Goal: Use online tool/utility: Utilize a website feature to perform a specific function

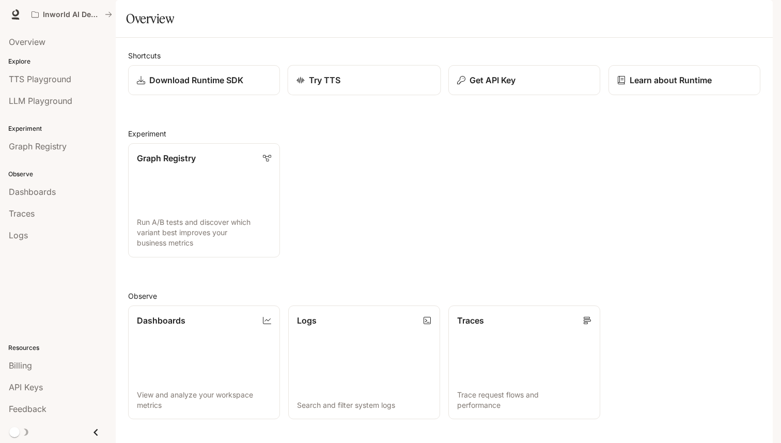
click at [326, 96] on link "Try TTS" at bounding box center [364, 80] width 153 height 30
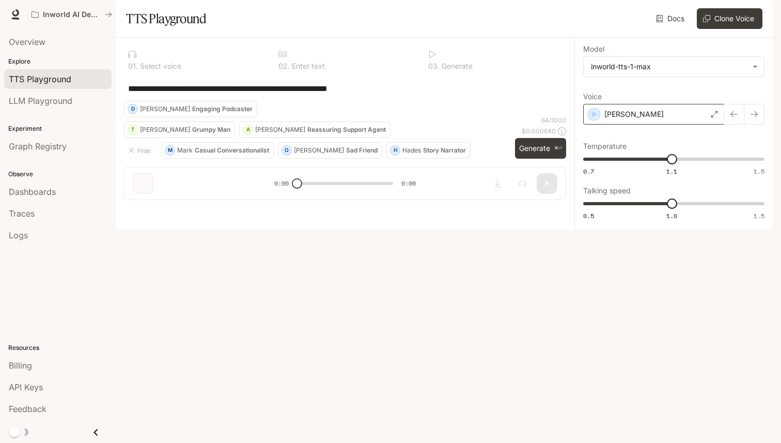
click at [666, 124] on div "[PERSON_NAME]" at bounding box center [653, 114] width 141 height 21
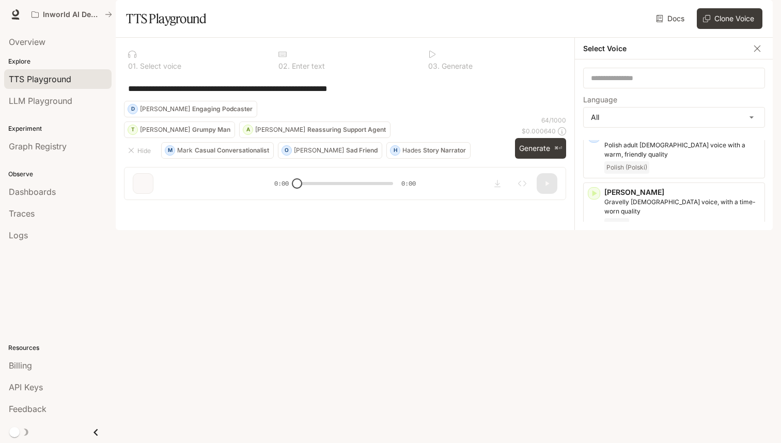
scroll to position [2347, 0]
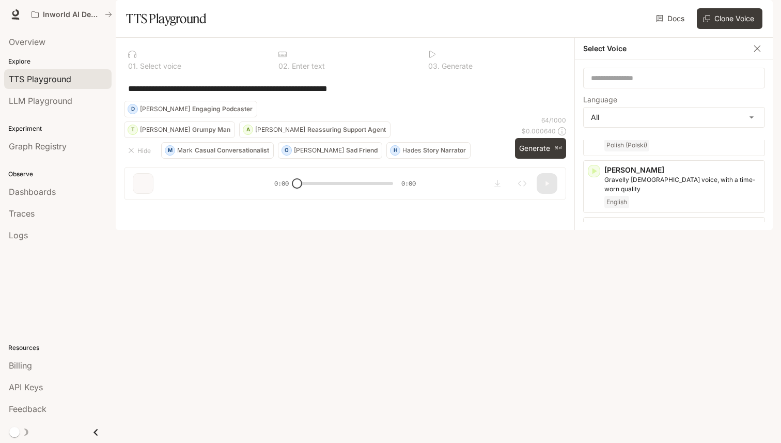
click at [759, 54] on icon "button" at bounding box center [757, 48] width 10 height 10
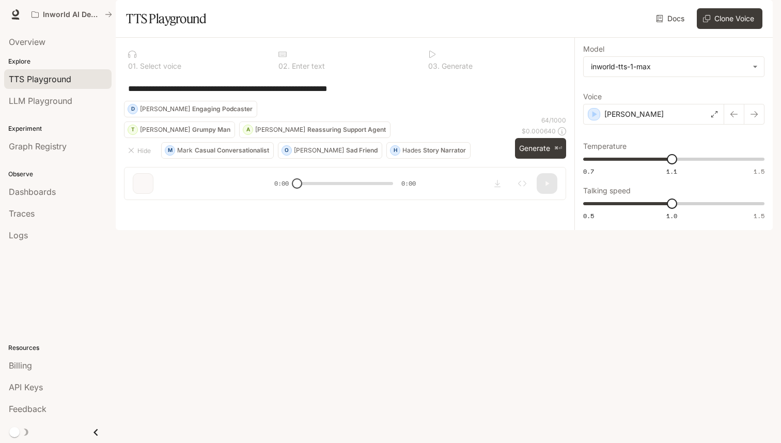
click at [192, 133] on p "Grumpy Man" at bounding box center [211, 130] width 38 height 6
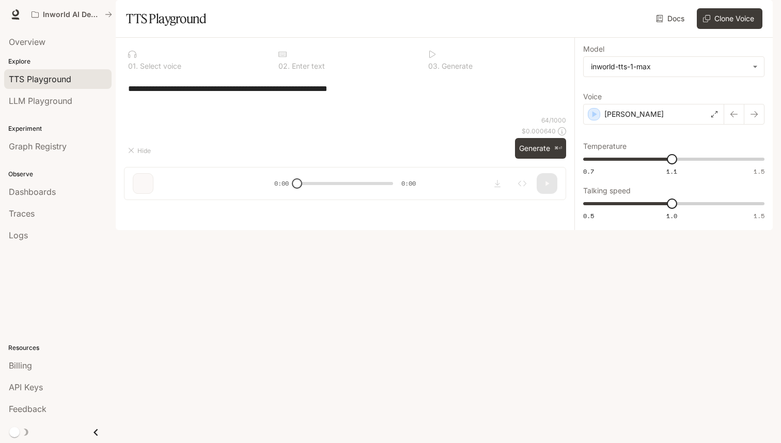
type textarea "**********"
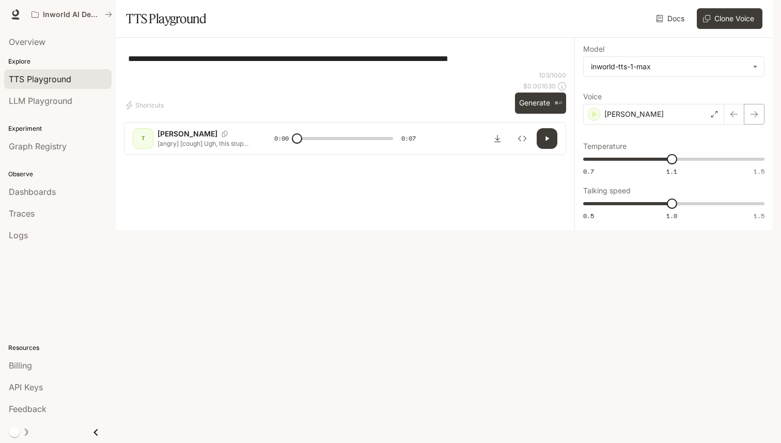
click at [754, 117] on icon "button" at bounding box center [754, 114] width 7 height 6
click at [652, 124] on div "[PERSON_NAME]" at bounding box center [653, 114] width 141 height 21
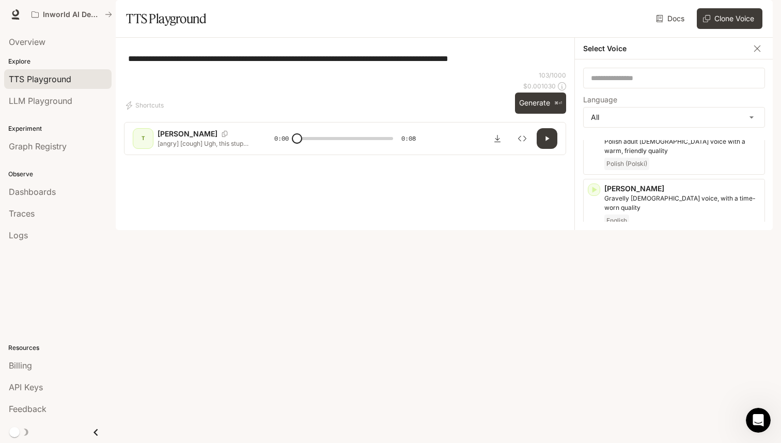
scroll to position [2347, 0]
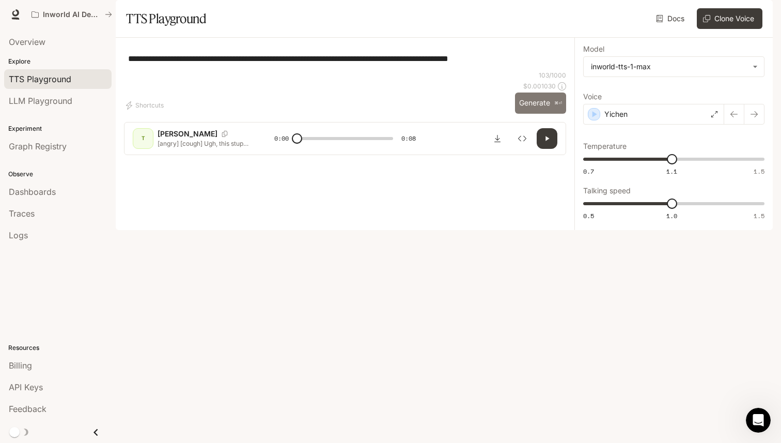
click at [542, 114] on button "Generate ⌘⏎" at bounding box center [540, 102] width 51 height 21
click at [138, 114] on button "Shortcuts" at bounding box center [146, 105] width 44 height 17
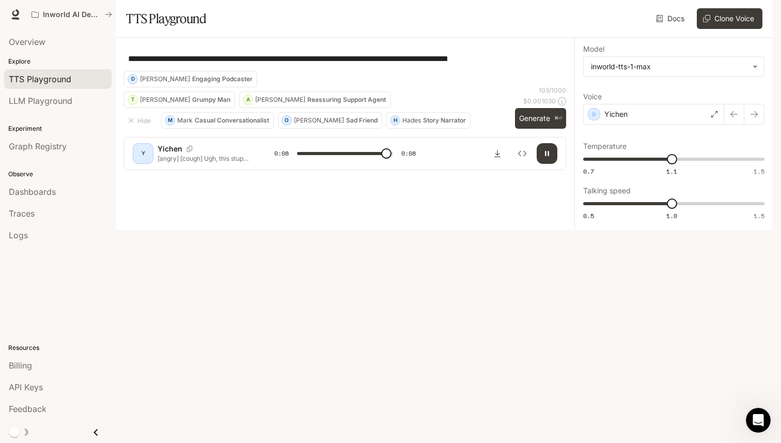
type input "***"
click at [229, 123] on p "Casual Conversationalist" at bounding box center [232, 120] width 74 height 6
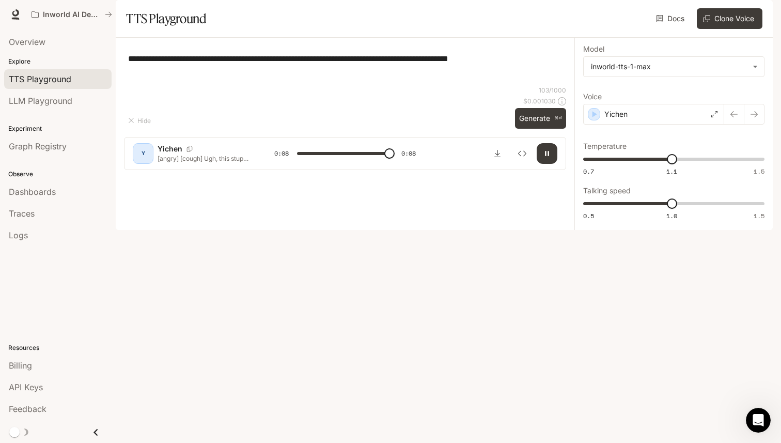
type textarea "**********"
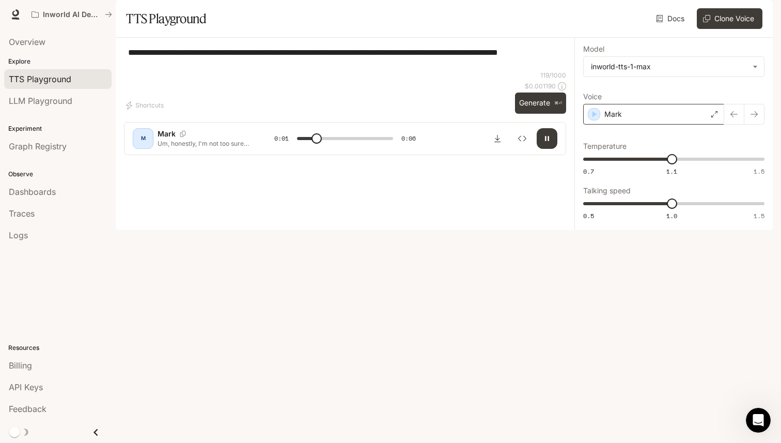
click at [691, 124] on div "Mark" at bounding box center [653, 114] width 141 height 21
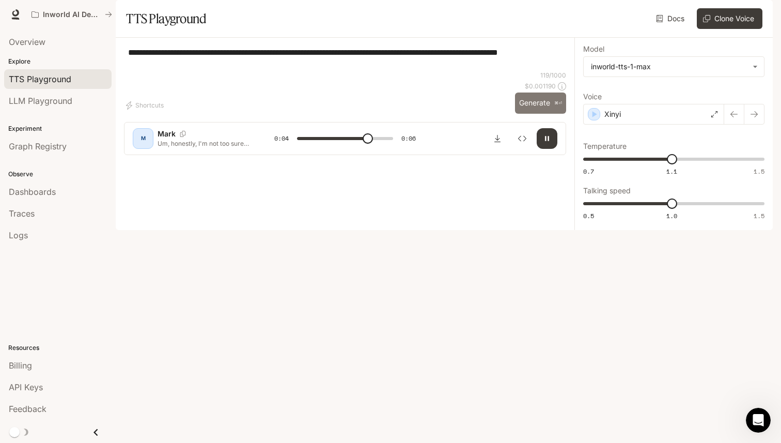
click at [544, 114] on button "Generate ⌘⏎" at bounding box center [540, 102] width 51 height 21
type input "*"
